Goal: Information Seeking & Learning: Learn about a topic

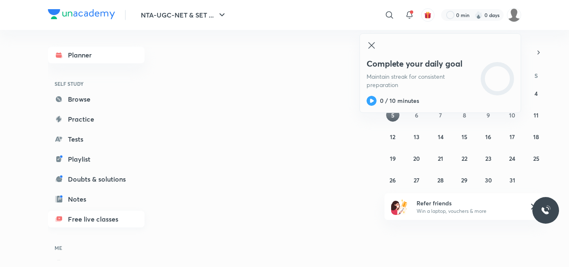
click at [102, 217] on link "Free live classes" at bounding box center [96, 219] width 97 height 17
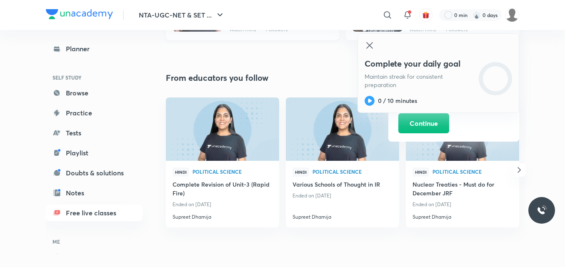
scroll to position [1147, 0]
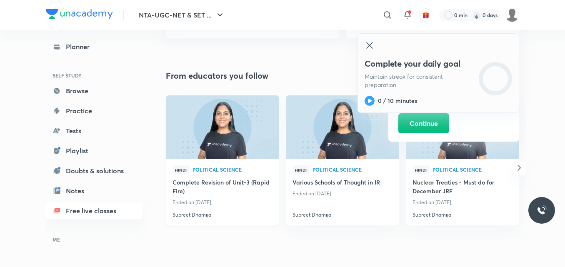
click at [239, 132] on img at bounding box center [222, 127] width 115 height 65
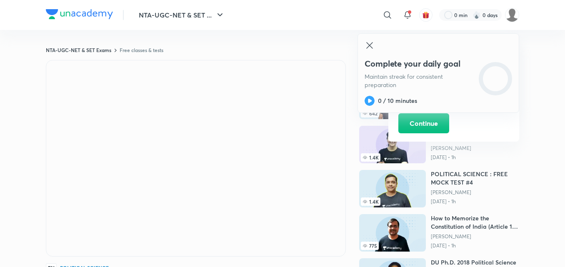
click at [406, 144] on img at bounding box center [392, 144] width 67 height 37
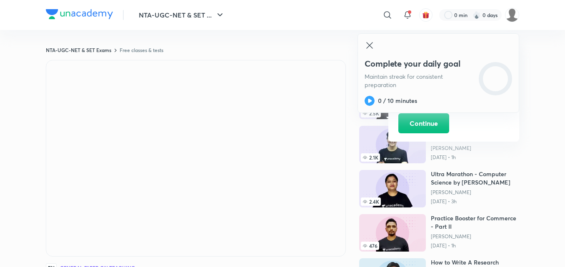
scroll to position [95, 0]
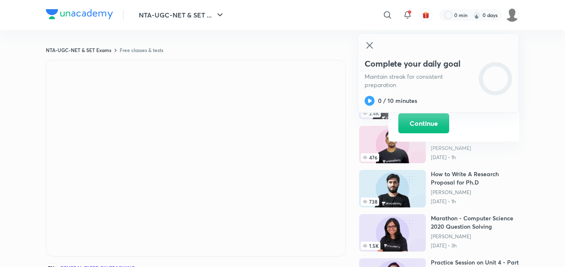
click at [372, 43] on icon at bounding box center [369, 45] width 6 height 6
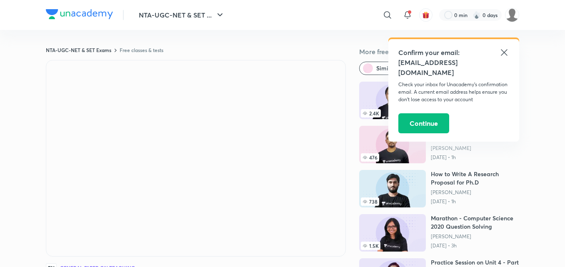
click at [506, 50] on icon at bounding box center [504, 52] width 10 height 10
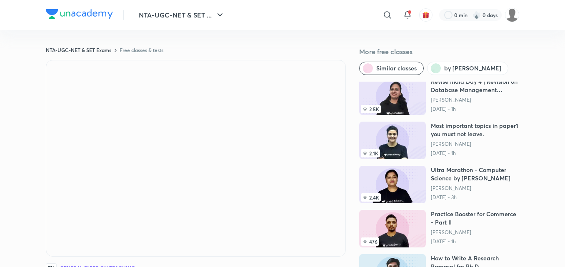
scroll to position [0, 0]
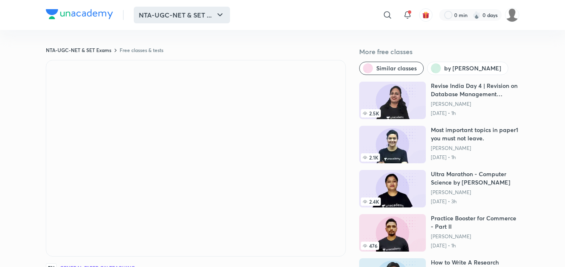
click at [219, 9] on button "NTA-UGC-NET & SET ..." at bounding box center [182, 15] width 96 height 17
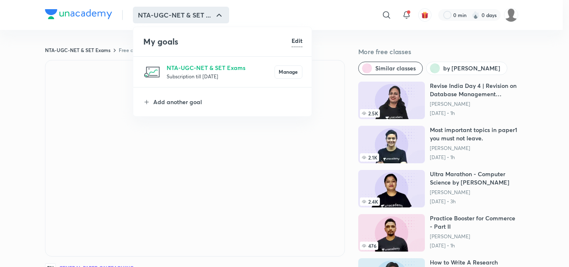
click at [302, 17] on div at bounding box center [284, 133] width 569 height 267
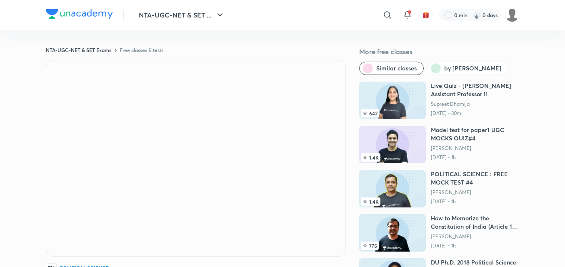
click at [398, 110] on img at bounding box center [392, 100] width 67 height 37
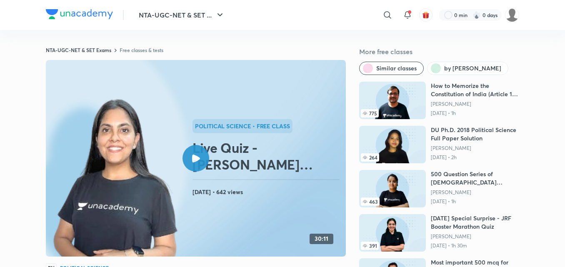
click at [194, 157] on icon at bounding box center [196, 159] width 8 height 8
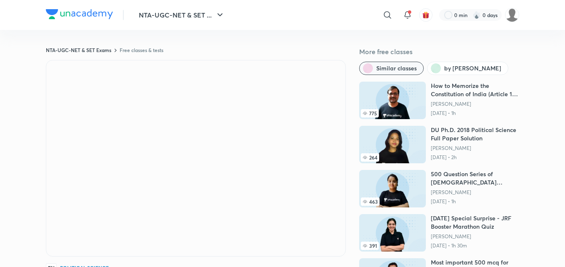
click at [405, 71] on span "Similar classes" at bounding box center [396, 68] width 40 height 8
click at [454, 69] on span "by [PERSON_NAME]" at bounding box center [472, 68] width 57 height 8
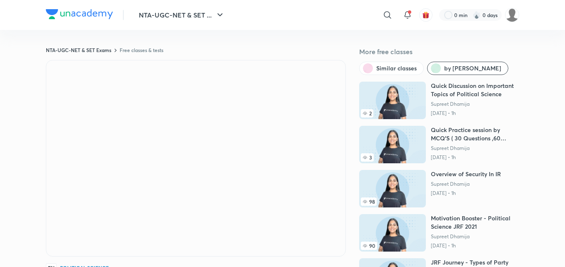
scroll to position [6, 0]
click at [139, 48] on link "Free classes & tests" at bounding box center [142, 50] width 44 height 7
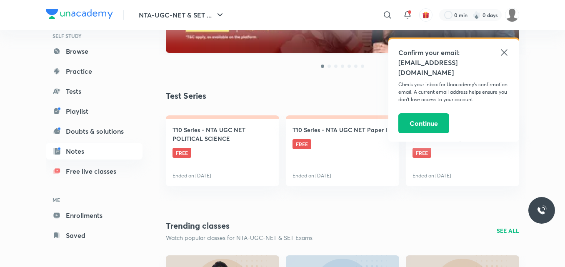
click at [502, 52] on icon at bounding box center [504, 52] width 10 height 10
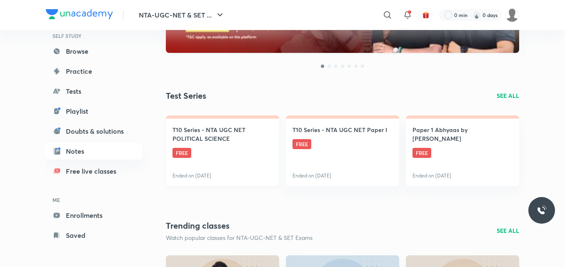
click at [232, 143] on link "T10 Series - NTA UGC NET POLITICAL SCIENCE FREE Ended on Jan 15" at bounding box center [222, 150] width 113 height 71
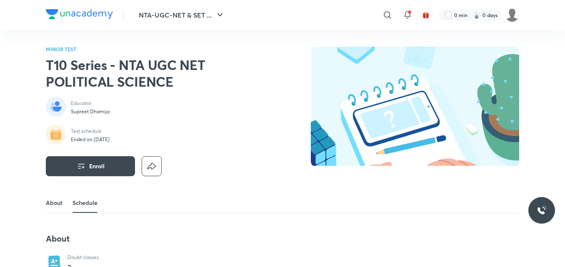
click at [46, 202] on link "About" at bounding box center [54, 203] width 17 height 20
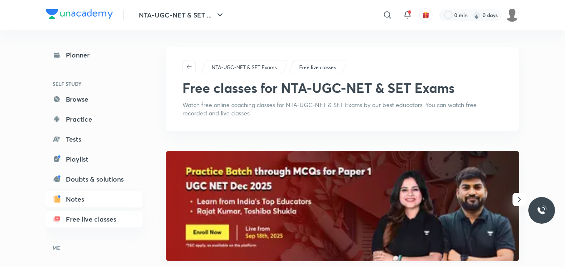
click at [75, 200] on link "Notes" at bounding box center [94, 199] width 97 height 17
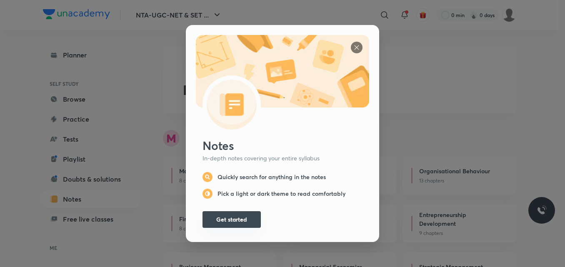
click at [237, 217] on button "Get started" at bounding box center [231, 219] width 58 height 17
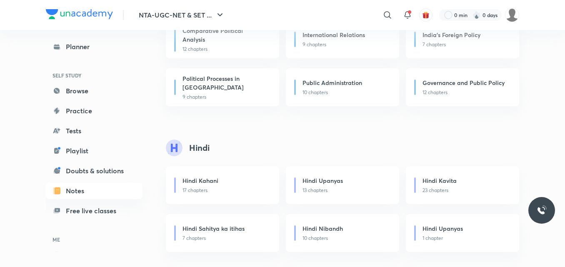
scroll to position [799, 0]
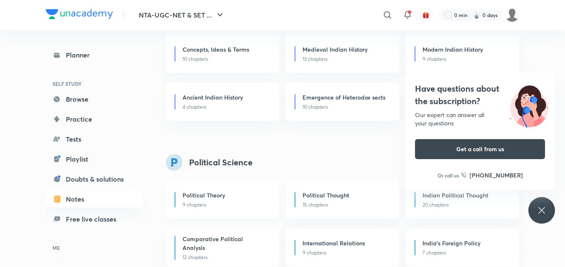
click at [199, 194] on h6 "Political Theory" at bounding box center [203, 195] width 42 height 9
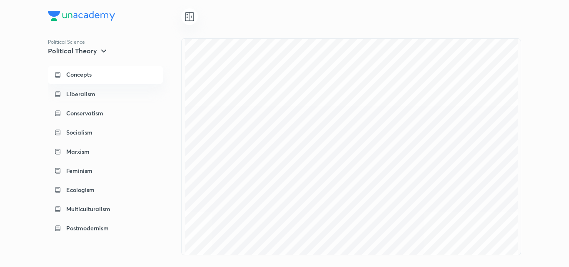
scroll to position [833, 0]
